Goal: Navigation & Orientation: Find specific page/section

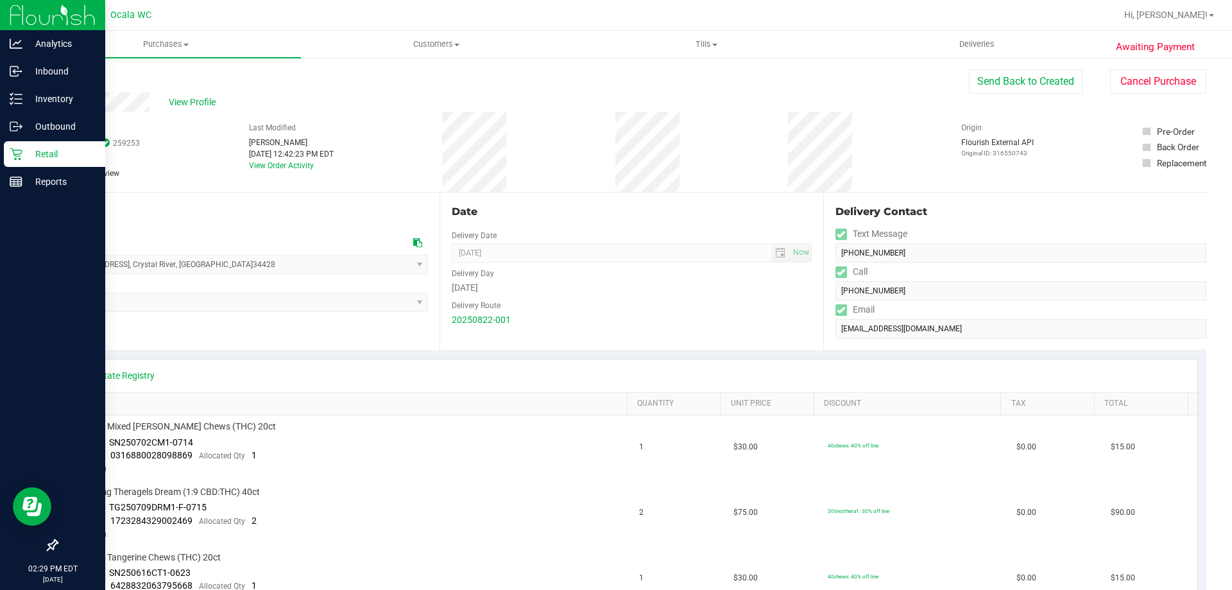
click at [23, 155] on p "Retail" at bounding box center [60, 153] width 77 height 15
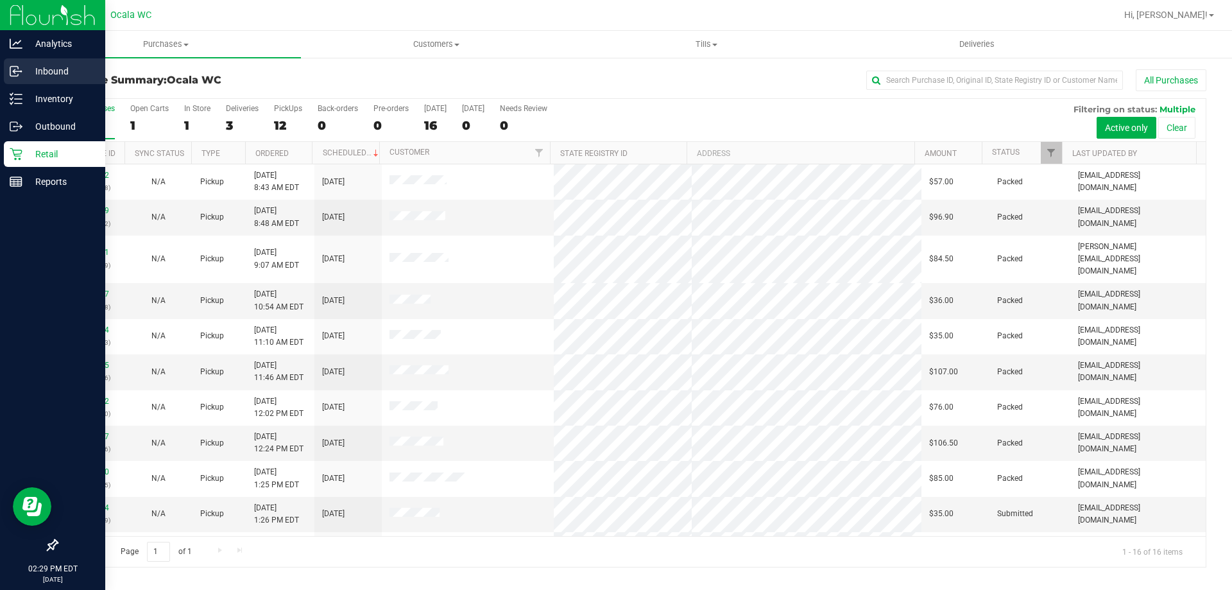
click at [56, 63] on div "Inbound" at bounding box center [54, 71] width 101 height 26
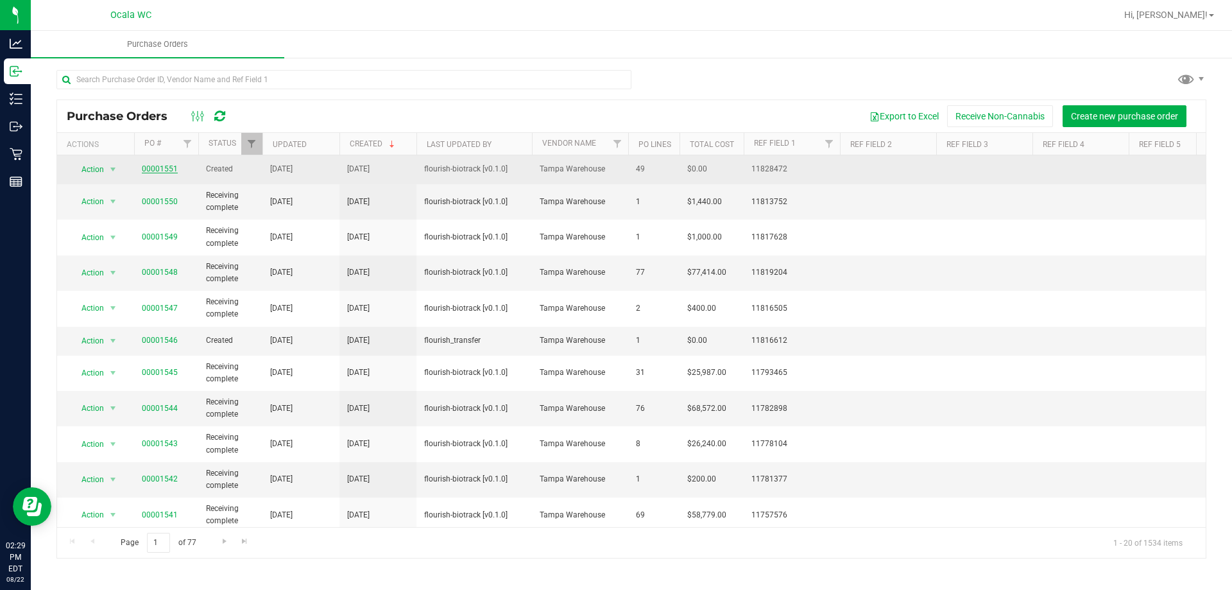
click at [158, 167] on link "00001551" at bounding box center [160, 168] width 36 height 9
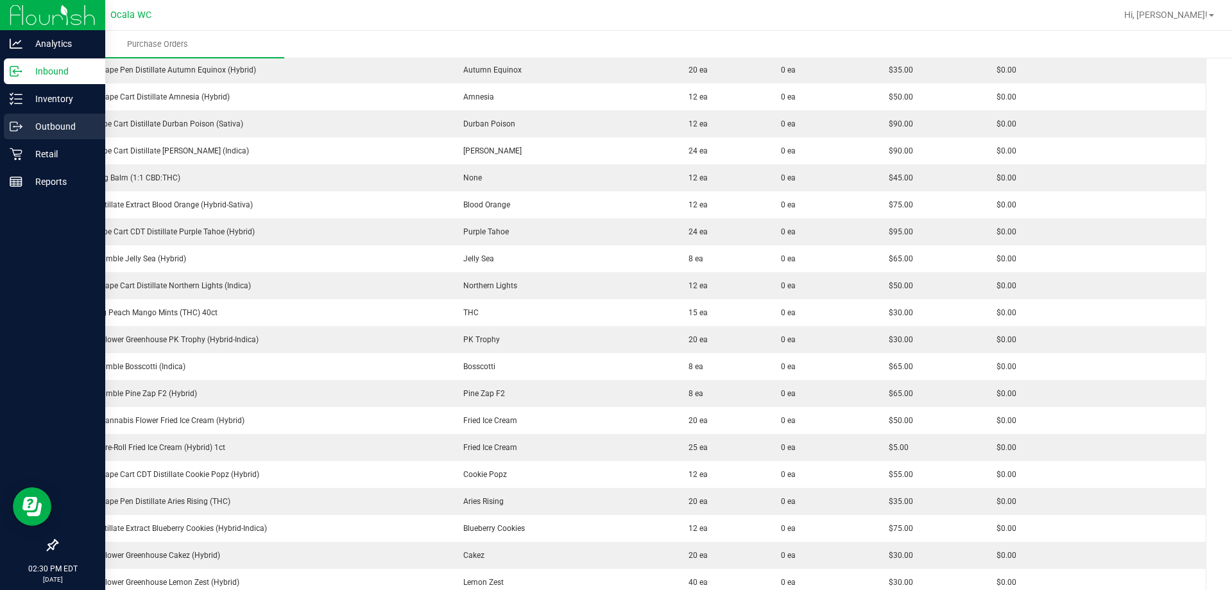
scroll to position [861, 0]
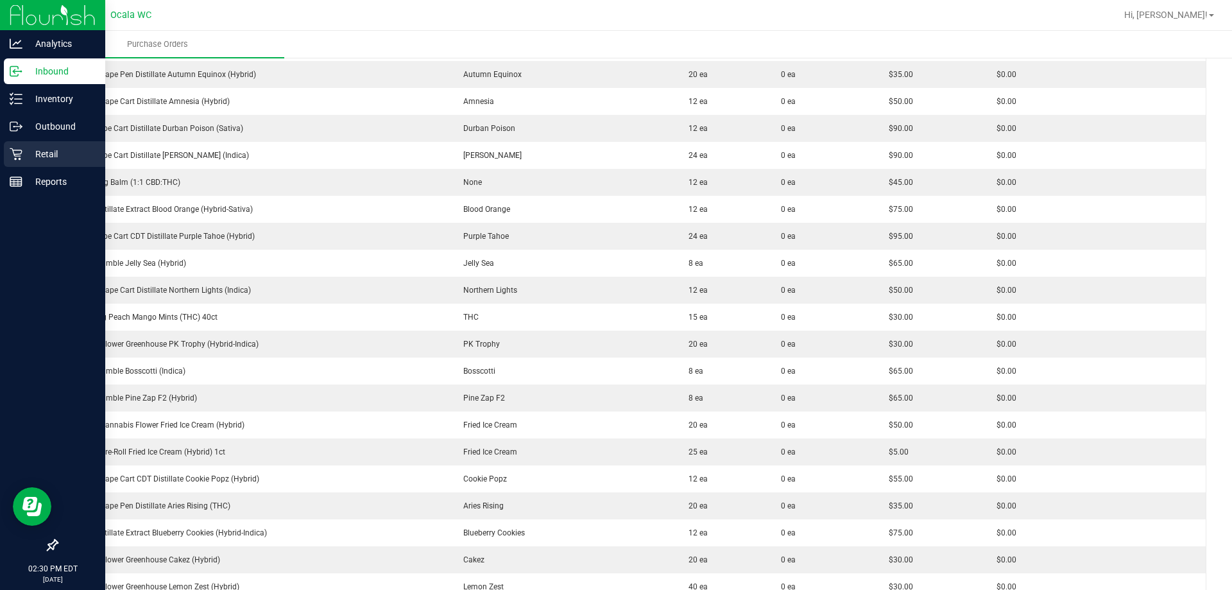
click at [19, 149] on icon at bounding box center [16, 154] width 13 height 13
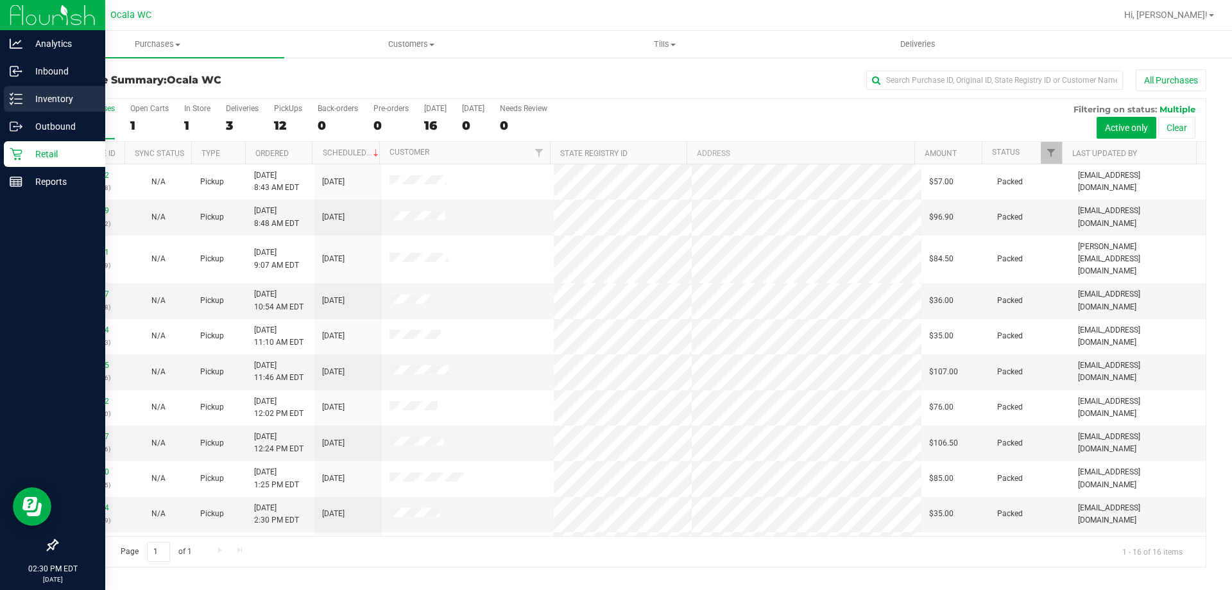
click at [43, 103] on p "Inventory" at bounding box center [60, 98] width 77 height 15
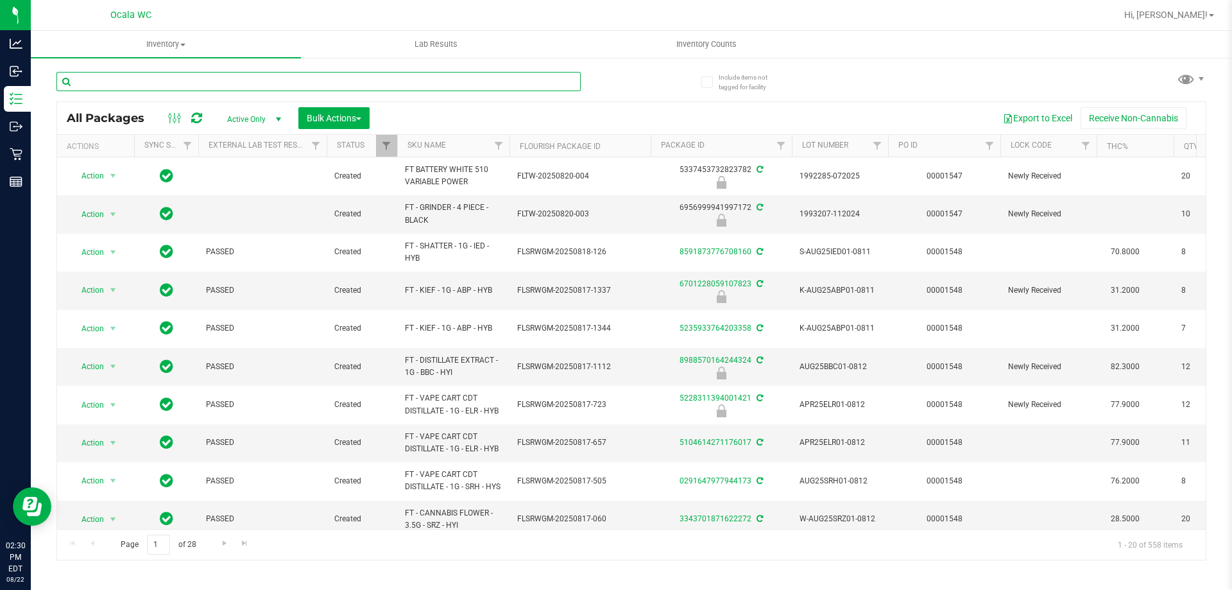
click at [284, 84] on input "text" at bounding box center [318, 81] width 524 height 19
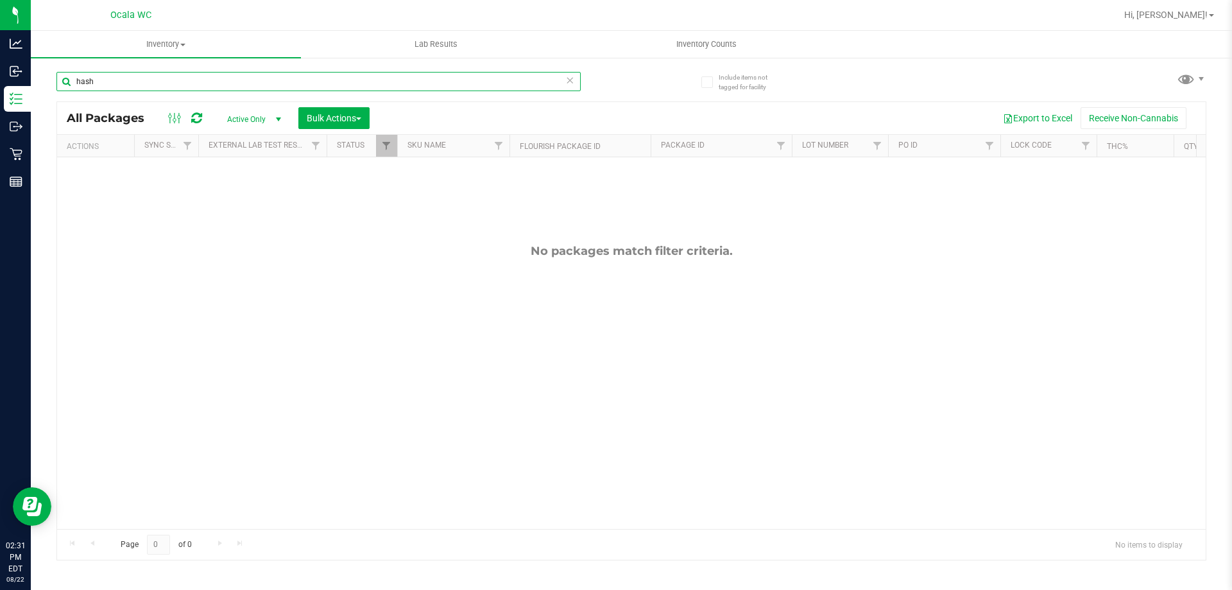
type input "hash"
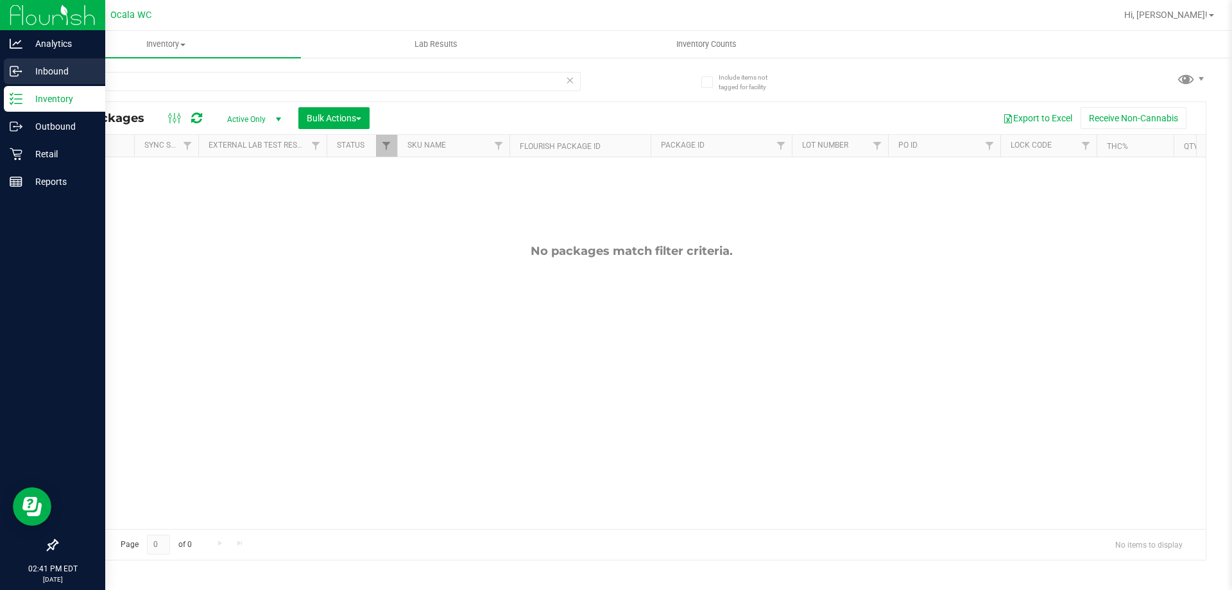
click at [33, 68] on p "Inbound" at bounding box center [60, 71] width 77 height 15
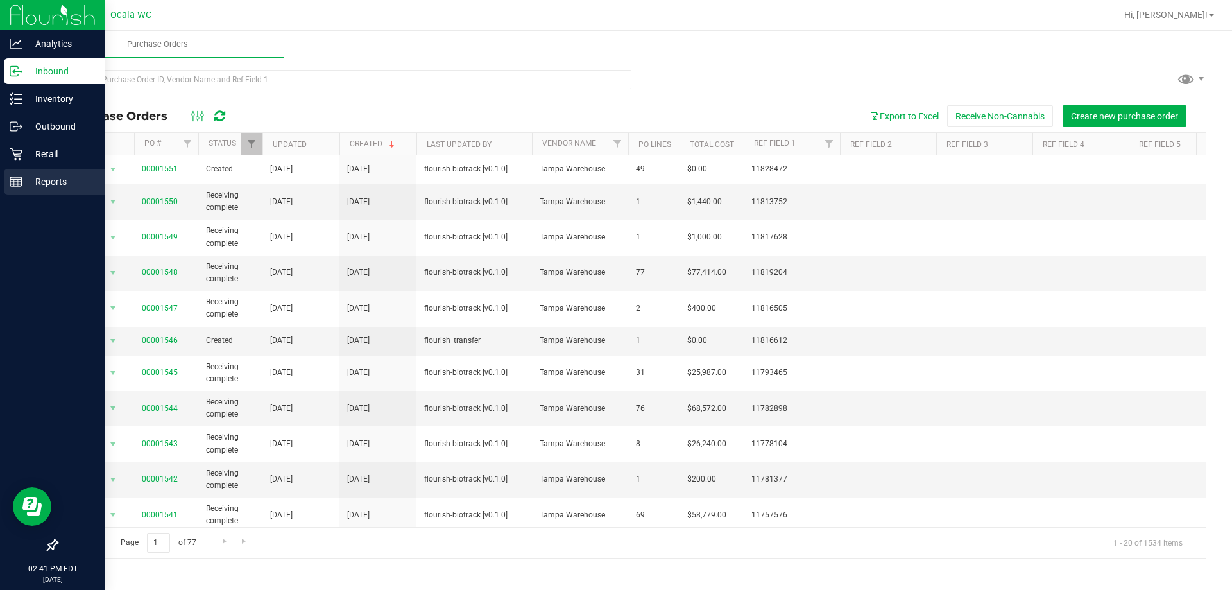
click at [19, 178] on icon at bounding box center [16, 181] width 13 height 13
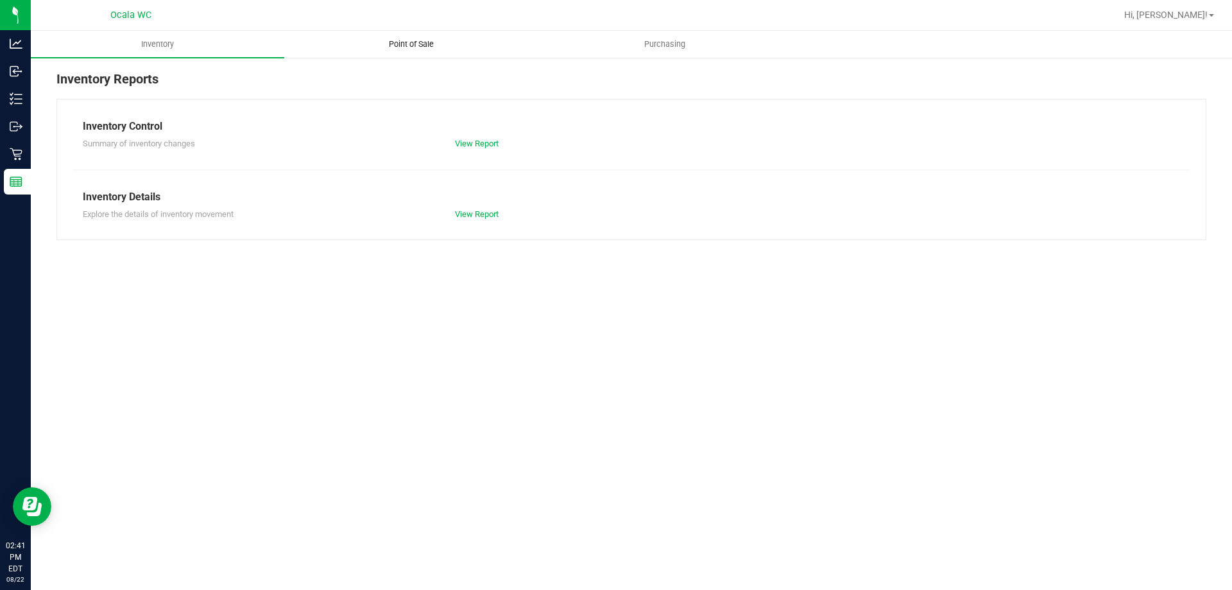
click at [421, 42] on span "Point of Sale" at bounding box center [411, 44] width 80 height 12
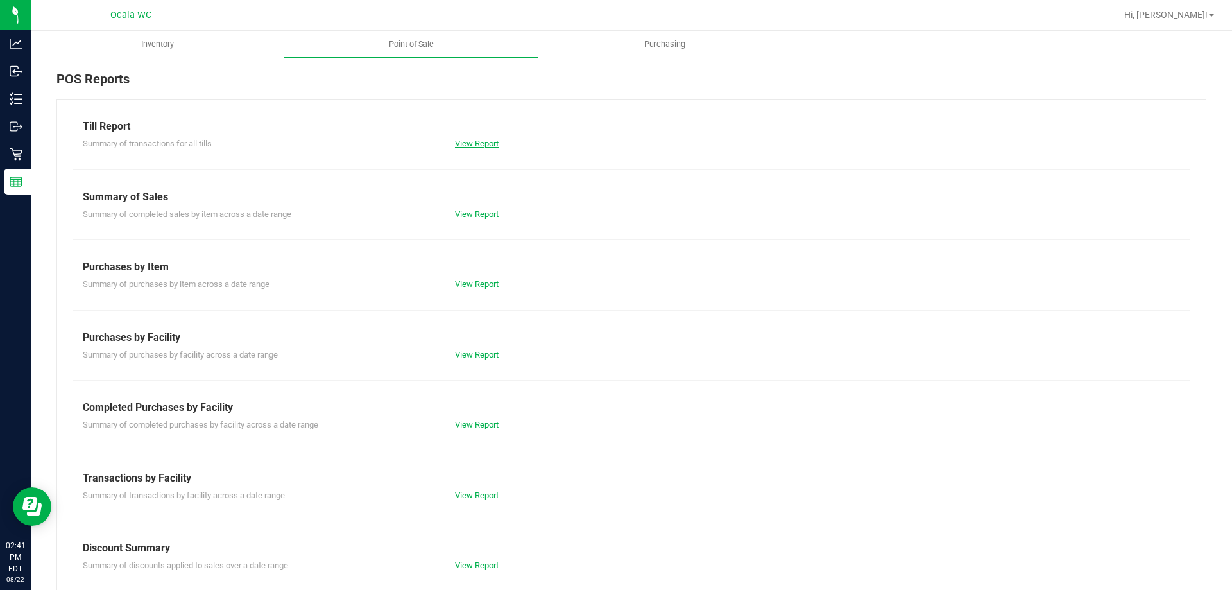
click at [475, 144] on link "View Report" at bounding box center [477, 144] width 44 height 10
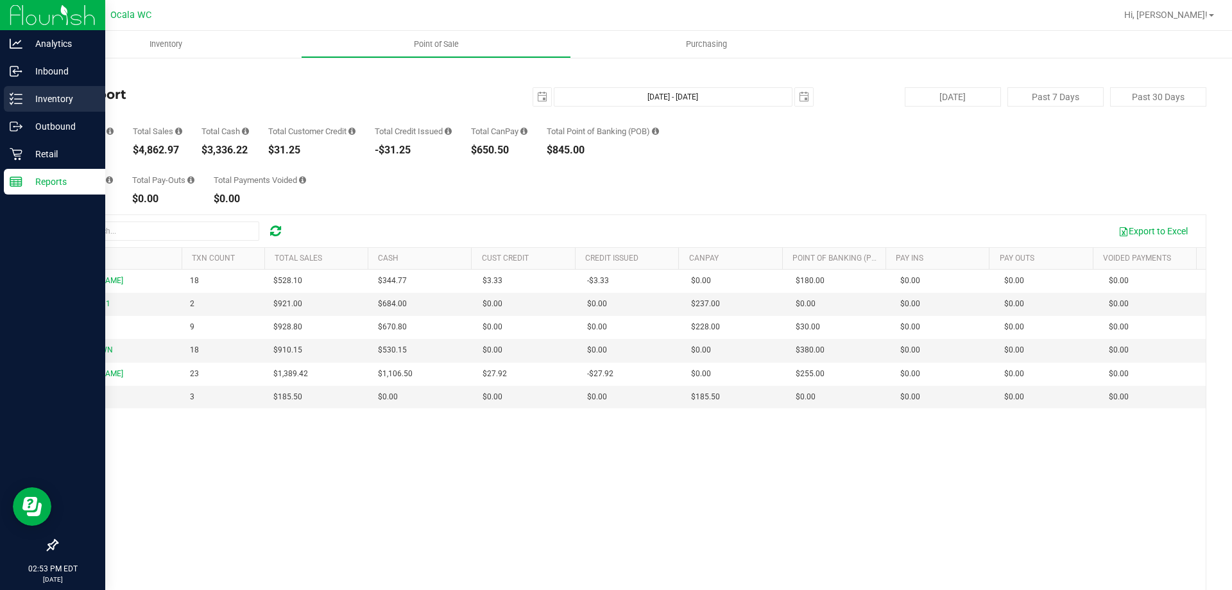
click at [53, 100] on p "Inventory" at bounding box center [60, 98] width 77 height 15
